Goal: Information Seeking & Learning: Learn about a topic

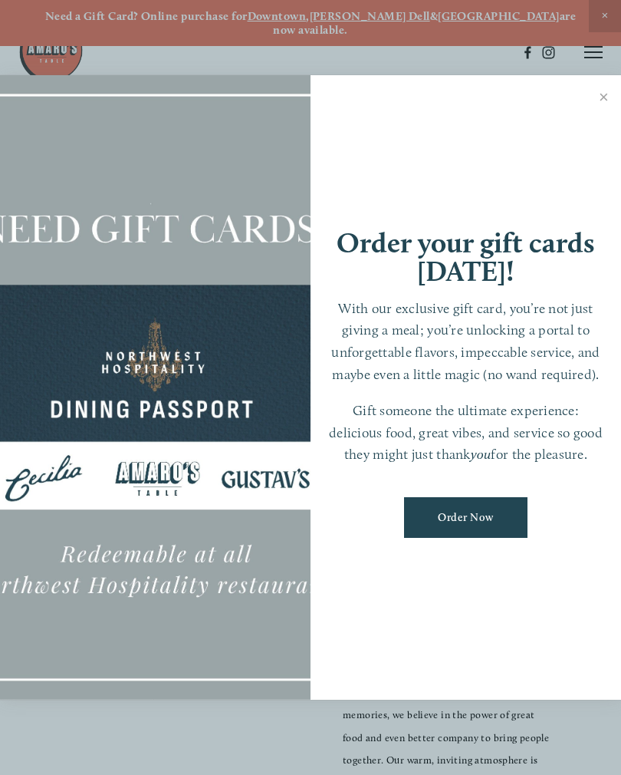
click at [595, 115] on link "Close" at bounding box center [604, 98] width 30 height 43
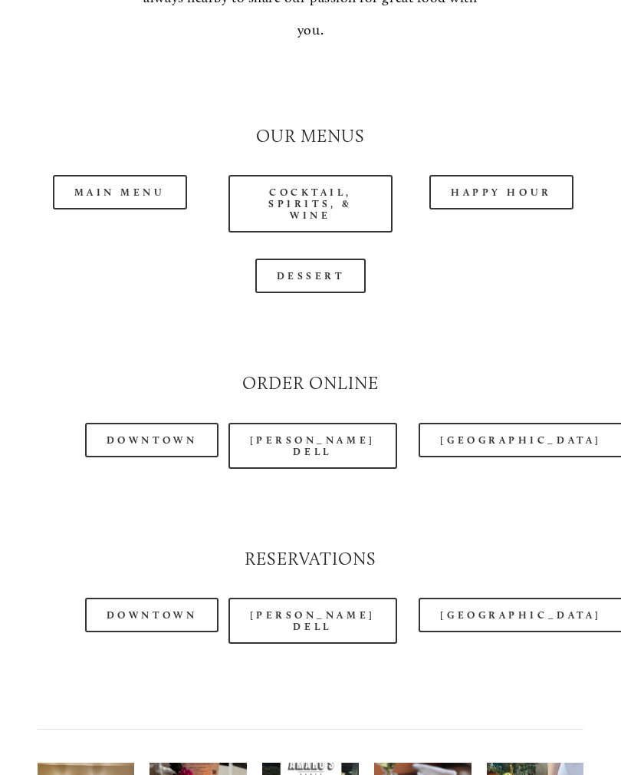
scroll to position [1379, 0]
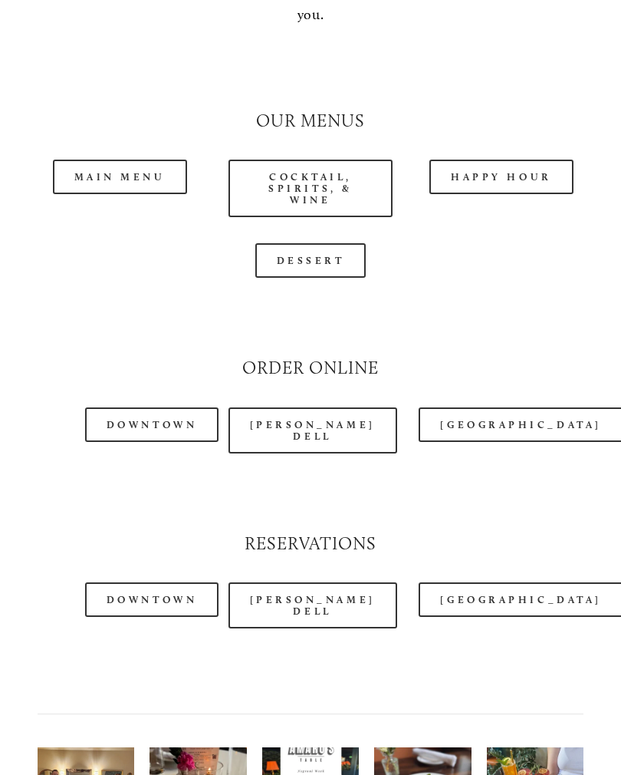
click at [131, 160] on link "Main Menu" at bounding box center [120, 177] width 134 height 35
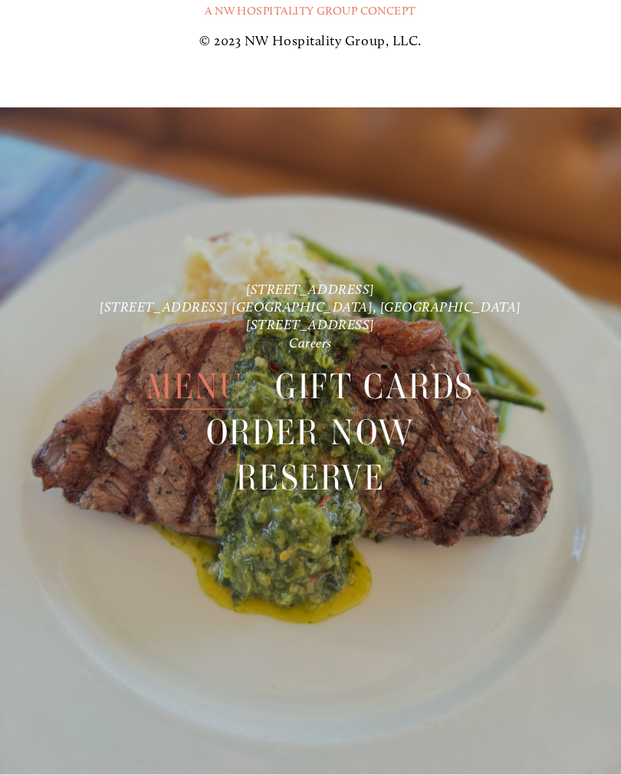
scroll to position [2995, 0]
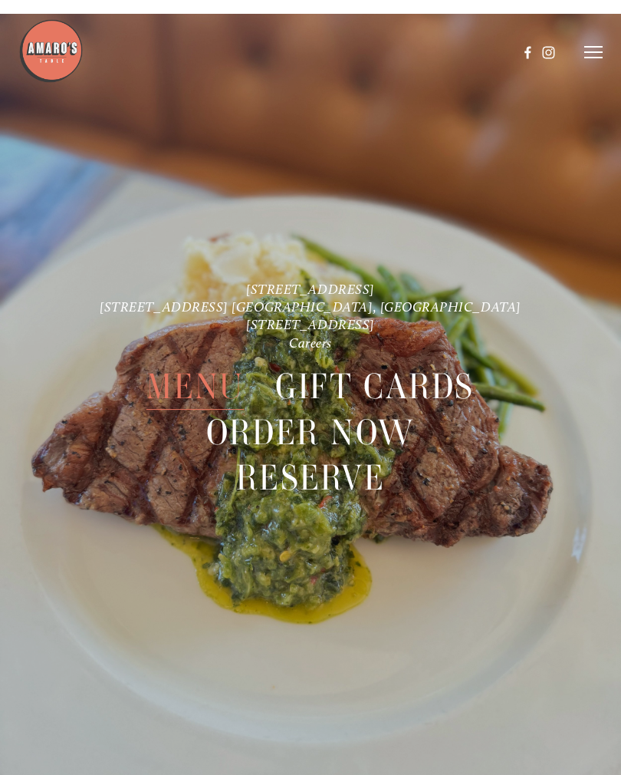
click at [198, 383] on span "Menu" at bounding box center [194, 387] width 97 height 46
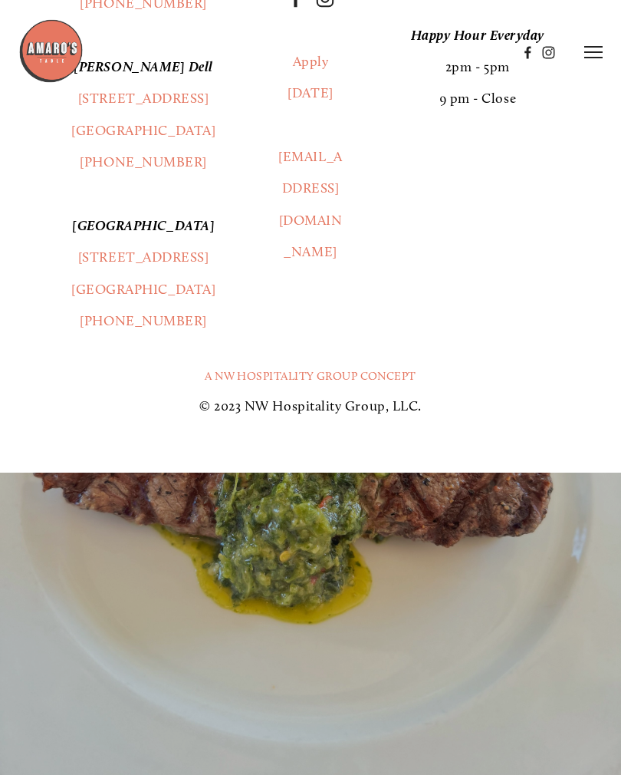
scroll to position [0, 0]
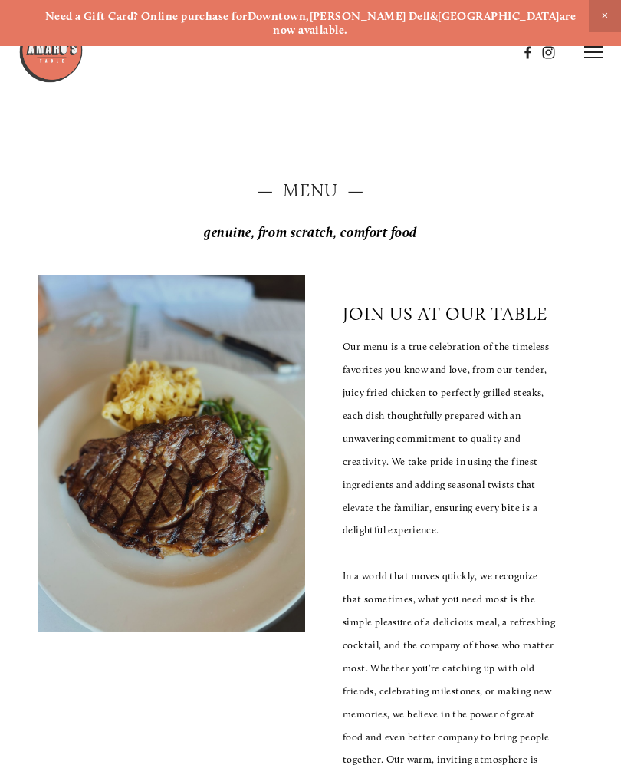
click at [317, 193] on div "— Menu — genuine, from scratch, comfort food" at bounding box center [311, 214] width 547 height 70
click at [600, 58] on line at bounding box center [593, 58] width 18 height 0
click at [311, 53] on span "Menu" at bounding box center [312, 51] width 28 height 13
click at [325, 187] on h2 "— Menu —" at bounding box center [311, 191] width 547 height 25
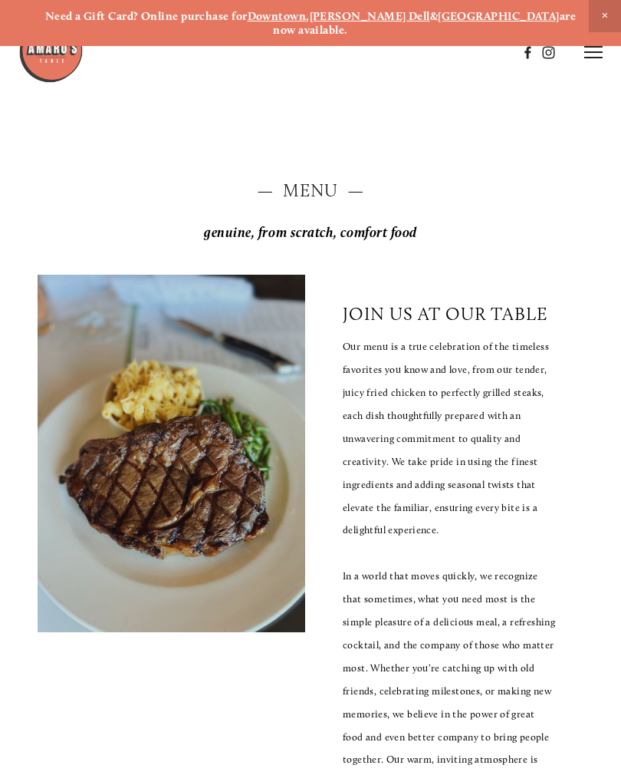
click at [324, 185] on h2 "— Menu —" at bounding box center [311, 191] width 547 height 25
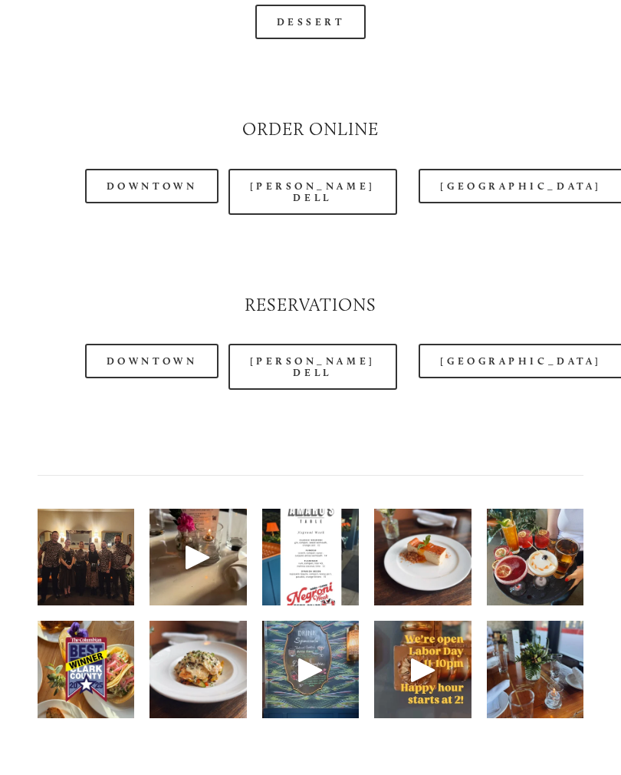
scroll to position [1818, 0]
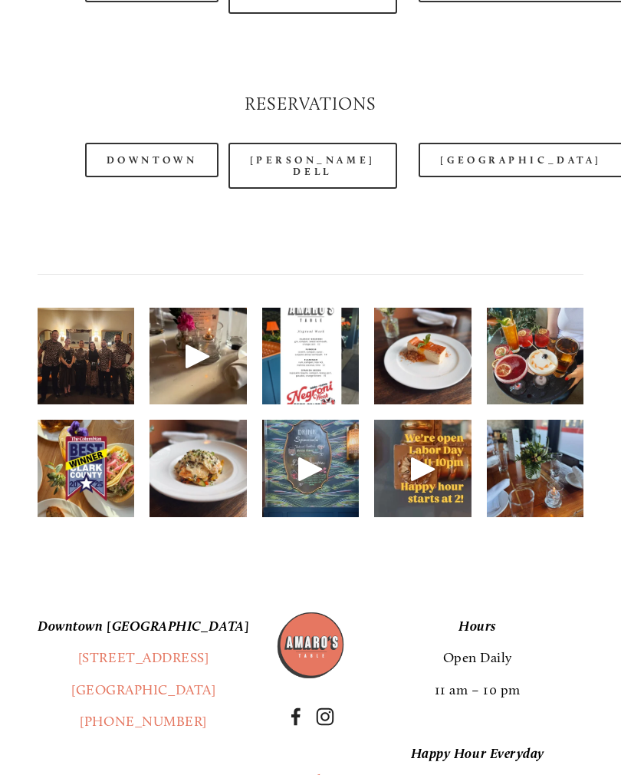
click at [305, 348] on img at bounding box center [310, 357] width 97 height 130
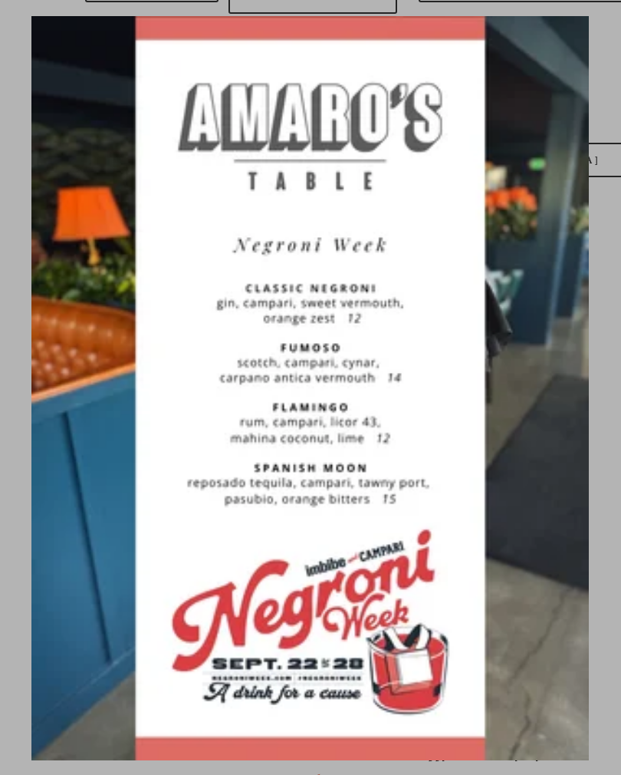
scroll to position [1819, 0]
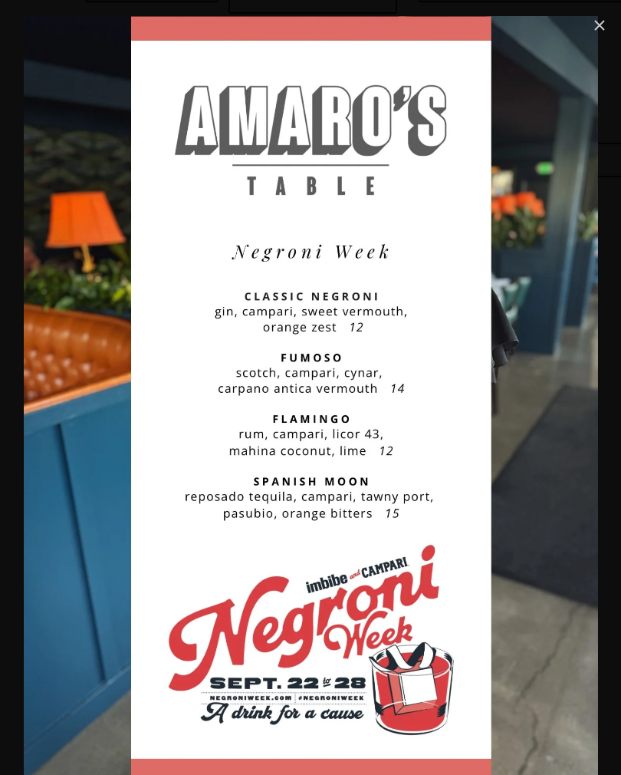
click at [591, 30] on link "Close" at bounding box center [600, 25] width 18 height 18
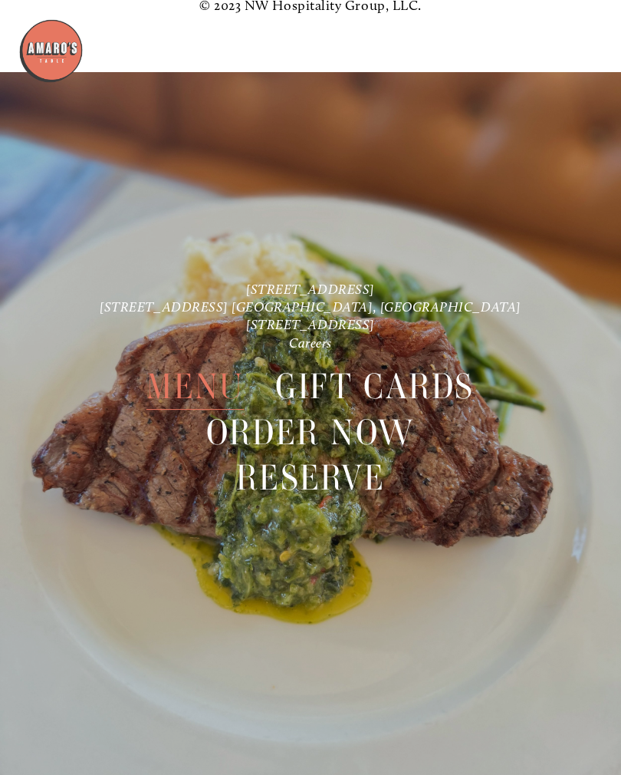
scroll to position [2995, 0]
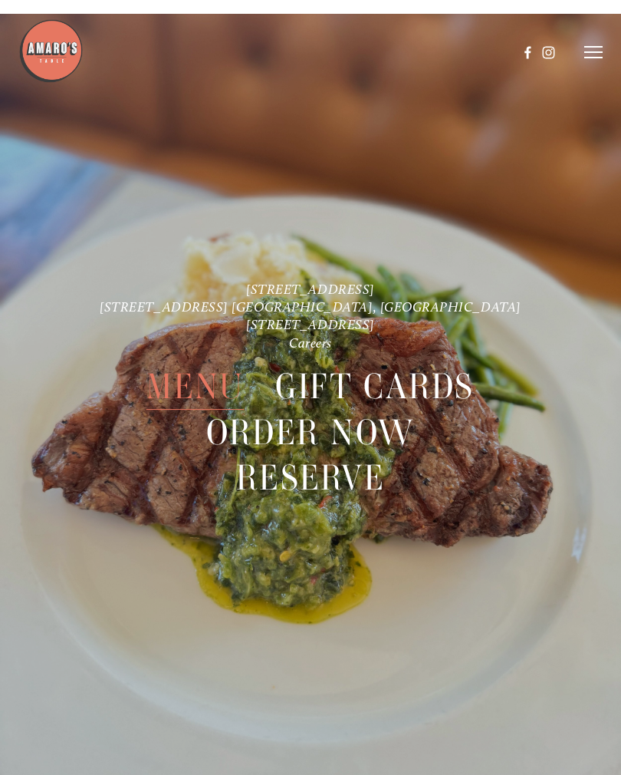
click at [188, 396] on span "Menu" at bounding box center [194, 387] width 97 height 46
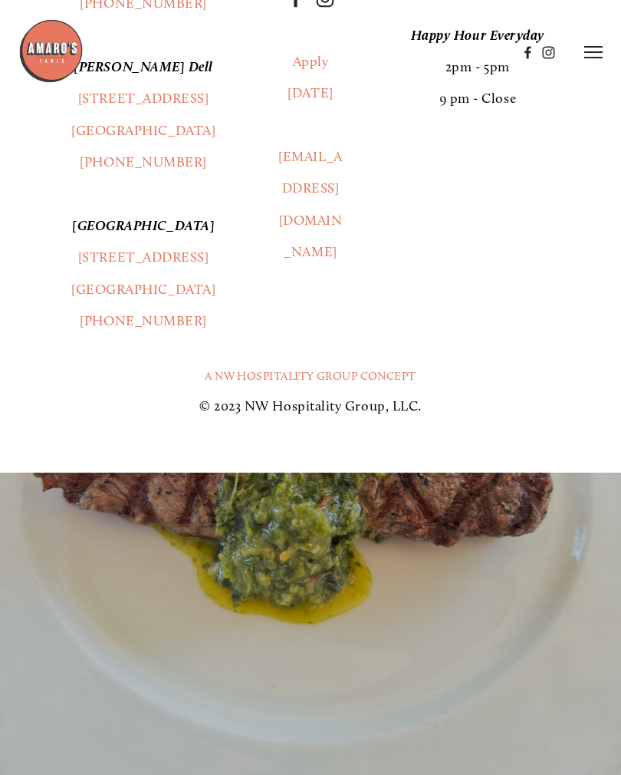
scroll to position [0, 0]
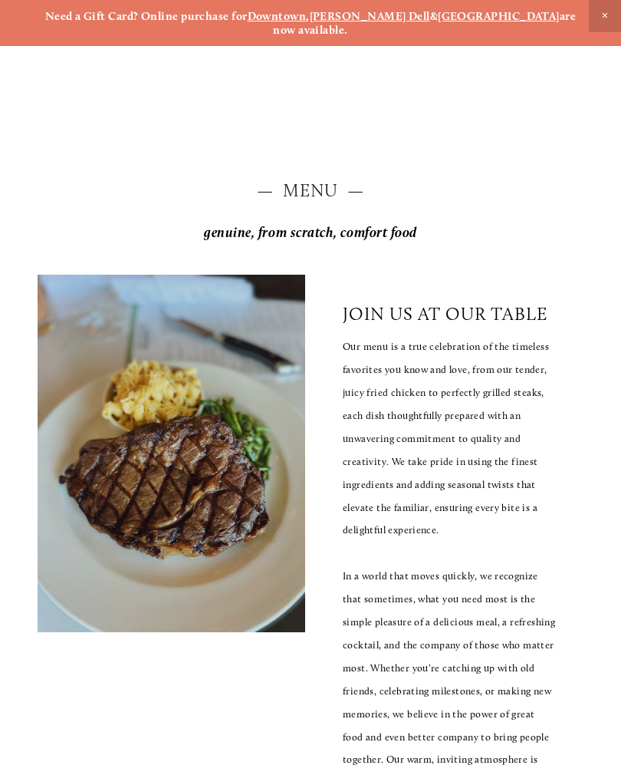
scroll to position [68, 0]
